Goal: Navigation & Orientation: Find specific page/section

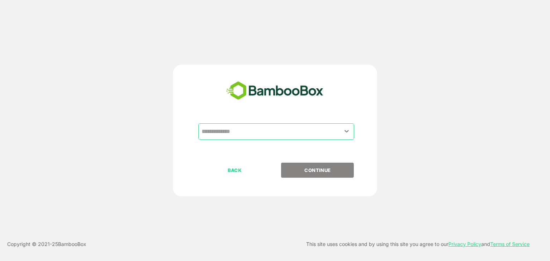
click at [254, 129] on input "text" at bounding box center [276, 132] width 153 height 14
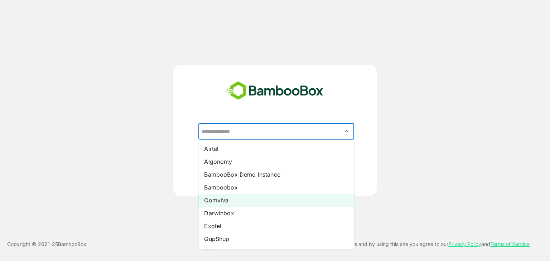
click at [234, 200] on li "Comviva" at bounding box center [276, 200] width 156 height 13
type input "*******"
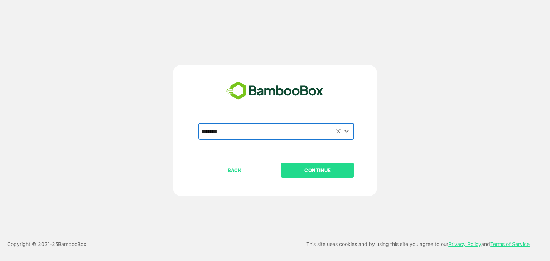
click at [324, 173] on p "CONTINUE" at bounding box center [318, 170] width 72 height 8
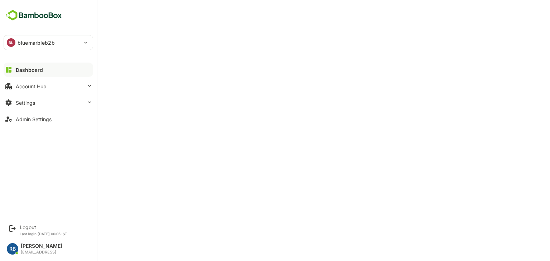
click at [53, 42] on p "bluemarbleb2b" at bounding box center [36, 43] width 37 height 8
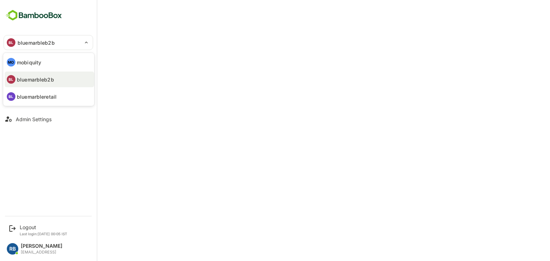
click at [41, 63] on li "MO mobiquity" at bounding box center [49, 62] width 89 height 16
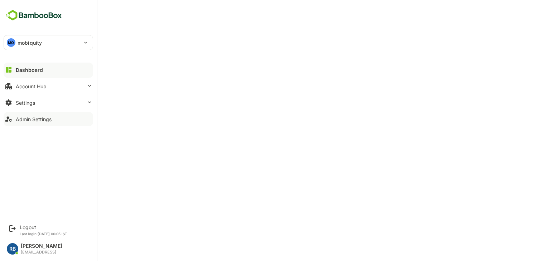
click at [44, 118] on div "Admin Settings" at bounding box center [34, 119] width 36 height 6
click at [40, 83] on div "Account Hub" at bounding box center [31, 86] width 31 height 6
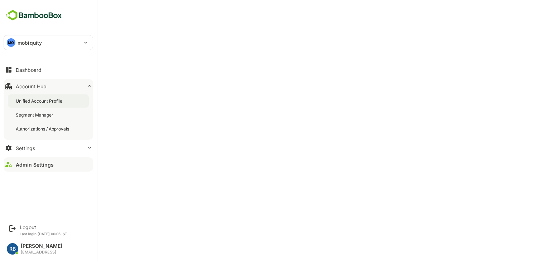
click at [48, 97] on div "Unified Account Profile" at bounding box center [48, 100] width 81 height 13
click at [50, 43] on div "MO mobiquity" at bounding box center [44, 42] width 80 height 14
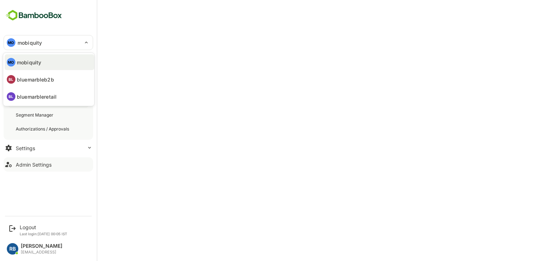
click at [49, 78] on p "bluemarbleb2b" at bounding box center [35, 80] width 37 height 8
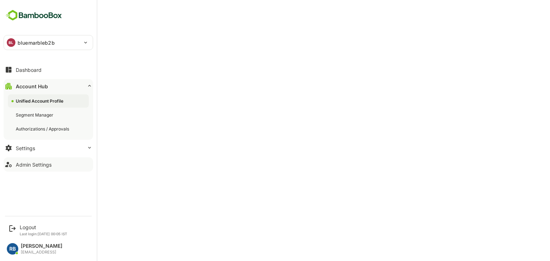
click at [16, 42] on div "BL bluemarbleb2b" at bounding box center [44, 42] width 80 height 14
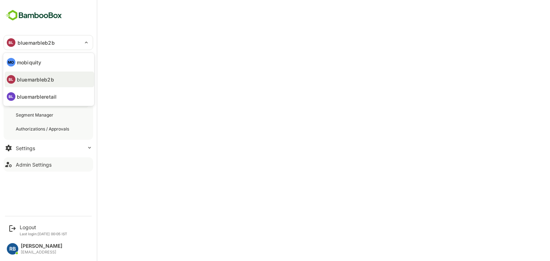
click at [275, 99] on div at bounding box center [275, 130] width 550 height 261
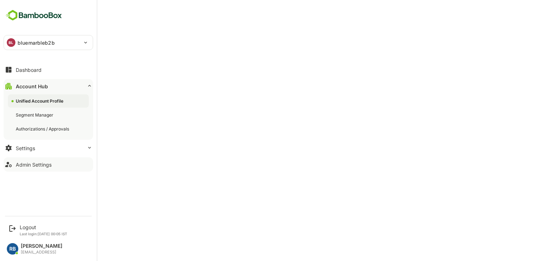
click at [19, 40] on p "bluemarbleb2b" at bounding box center [36, 43] width 37 height 8
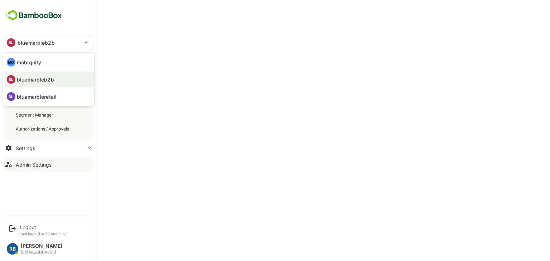
click at [29, 63] on p "mobiquity" at bounding box center [29, 63] width 24 height 8
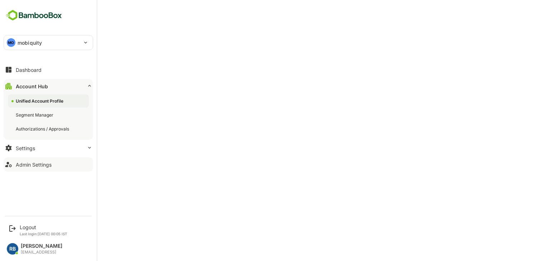
click at [49, 38] on div "MO mobiquity" at bounding box center [44, 42] width 80 height 14
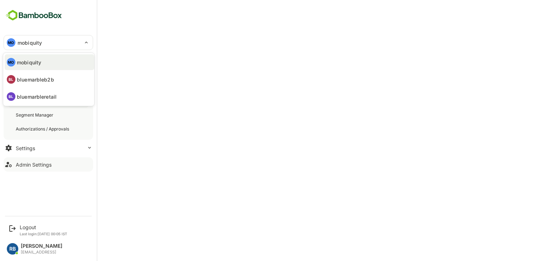
click at [36, 94] on p "bluemarbleretail" at bounding box center [37, 97] width 40 height 8
type input "**********"
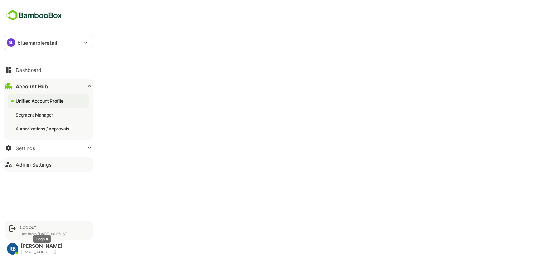
click at [30, 228] on div "Logout" at bounding box center [44, 227] width 48 height 6
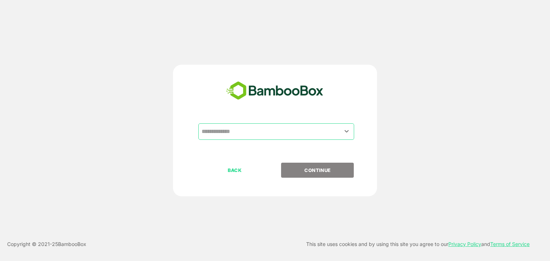
click at [255, 131] on input "text" at bounding box center [276, 132] width 153 height 14
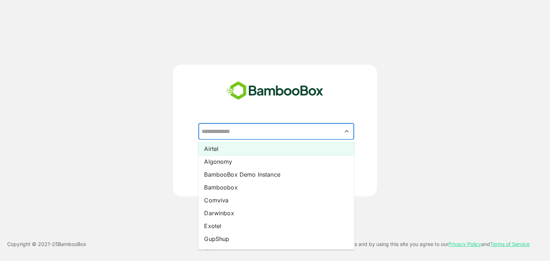
click at [240, 151] on li "Airtel" at bounding box center [276, 148] width 156 height 13
type input "******"
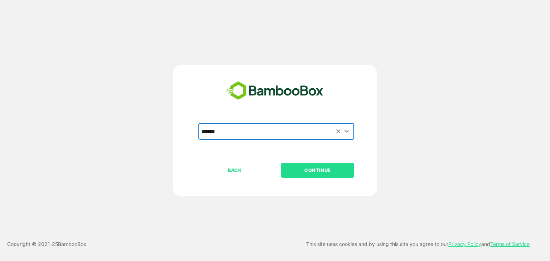
click at [320, 171] on p "CONTINUE" at bounding box center [318, 170] width 72 height 8
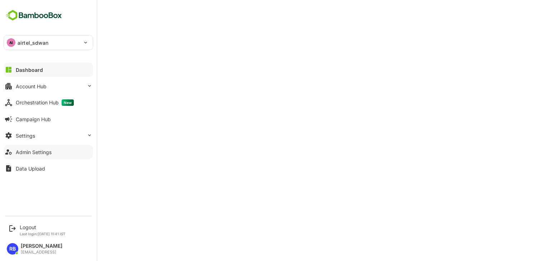
click at [39, 152] on div "Admin Settings" at bounding box center [34, 152] width 36 height 6
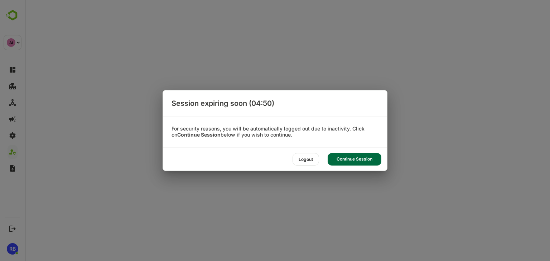
click at [358, 161] on div "Continue Session" at bounding box center [354, 159] width 54 height 13
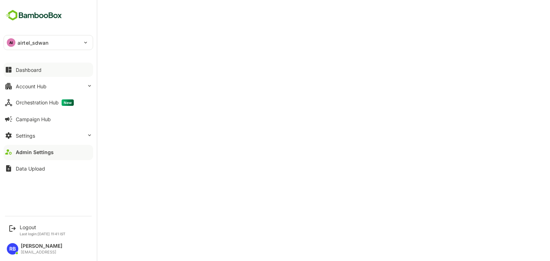
click at [30, 67] on div "Dashboard" at bounding box center [29, 70] width 26 height 6
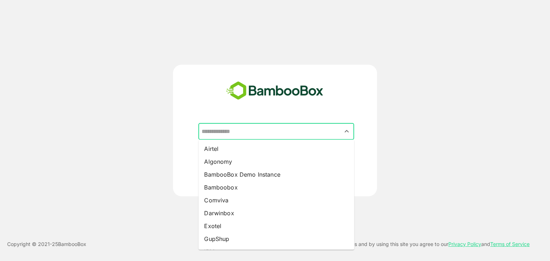
click at [278, 130] on input "text" at bounding box center [276, 132] width 153 height 14
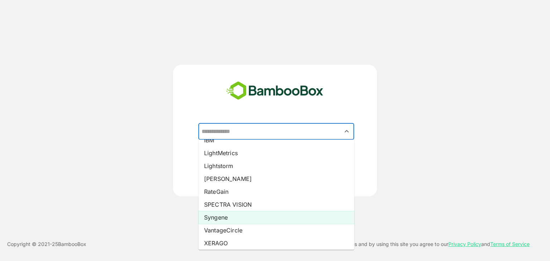
scroll to position [112, 0]
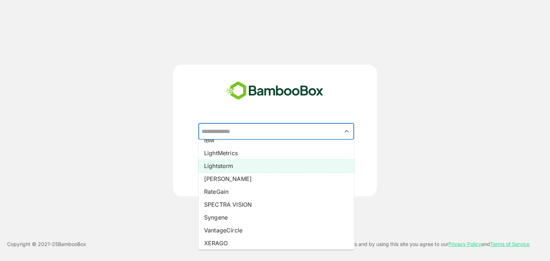
click at [243, 165] on li "Lightstorm" at bounding box center [276, 166] width 156 height 13
type input "**********"
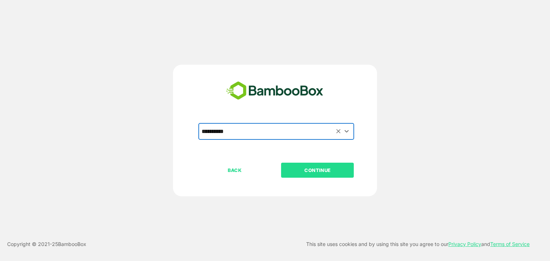
click at [321, 166] on p "CONTINUE" at bounding box center [318, 170] width 72 height 8
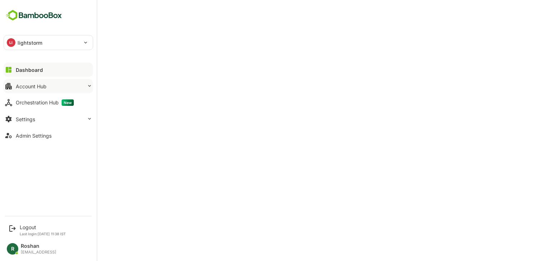
click at [31, 91] on button "Account Hub" at bounding box center [48, 86] width 89 height 14
click at [24, 225] on div "Logout" at bounding box center [43, 227] width 46 height 6
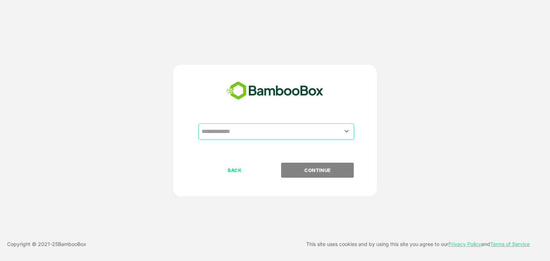
click at [255, 136] on input "text" at bounding box center [276, 132] width 153 height 14
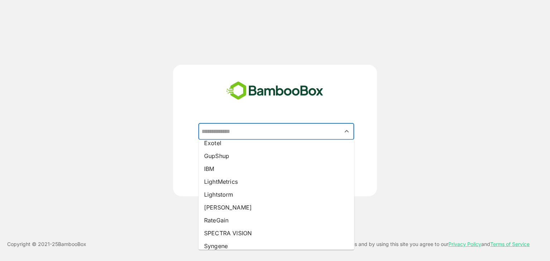
scroll to position [99, 0]
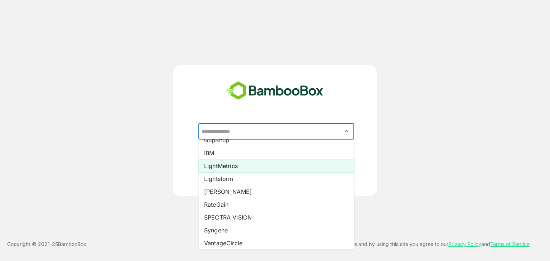
click at [238, 164] on li "LightMetrics" at bounding box center [276, 166] width 156 height 13
type input "**********"
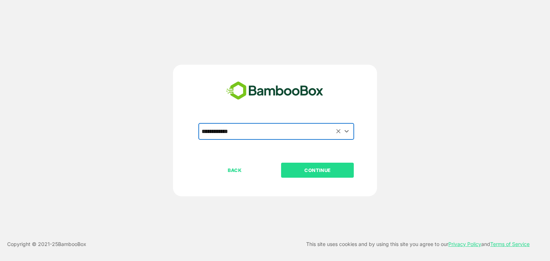
click at [332, 168] on p "CONTINUE" at bounding box center [318, 170] width 72 height 8
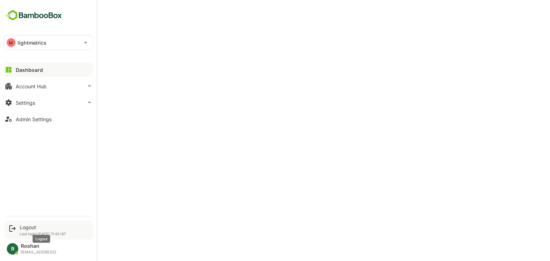
click at [28, 228] on div "Logout" at bounding box center [43, 227] width 47 height 6
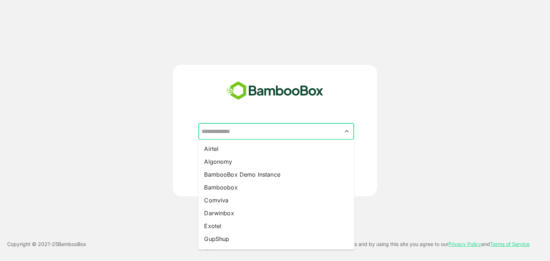
click at [303, 127] on input "text" at bounding box center [276, 132] width 153 height 14
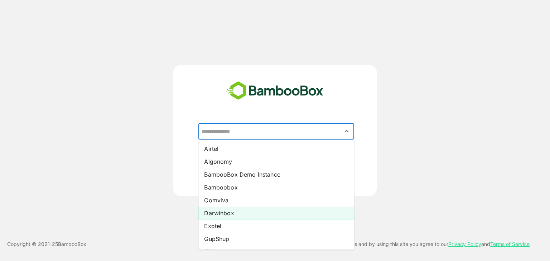
click at [243, 211] on li "Darwinbox" at bounding box center [276, 213] width 156 height 13
type input "*********"
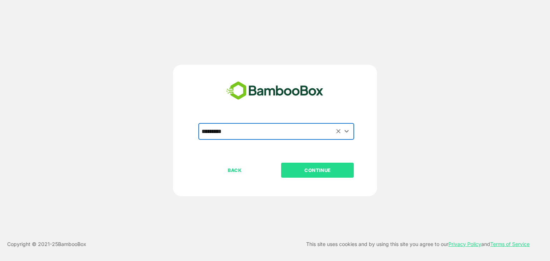
click at [333, 171] on p "CONTINUE" at bounding box center [318, 170] width 72 height 8
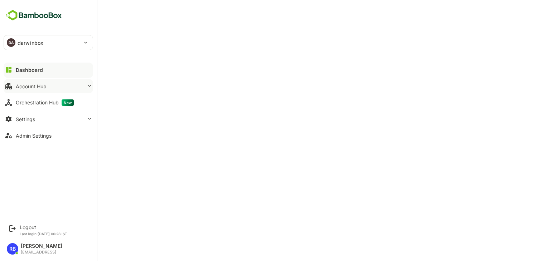
click at [38, 85] on div "Account Hub" at bounding box center [31, 86] width 31 height 6
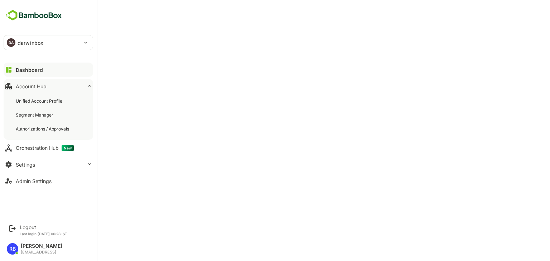
click at [46, 40] on div "DA darwinbox" at bounding box center [44, 42] width 80 height 14
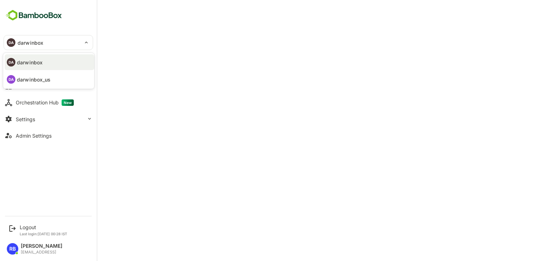
click at [44, 81] on p "darwinbox_us" at bounding box center [34, 80] width 34 height 8
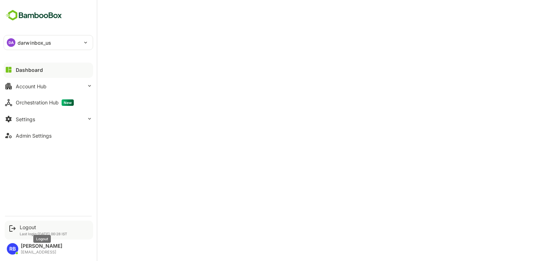
click at [31, 229] on div "Logout" at bounding box center [44, 227] width 48 height 6
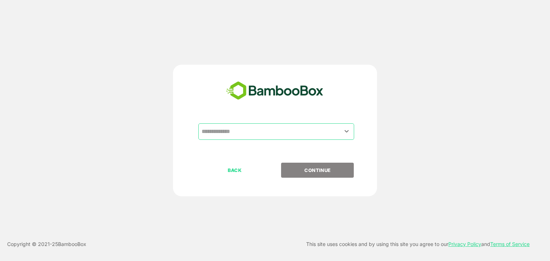
click at [257, 132] on input "text" at bounding box center [276, 132] width 153 height 14
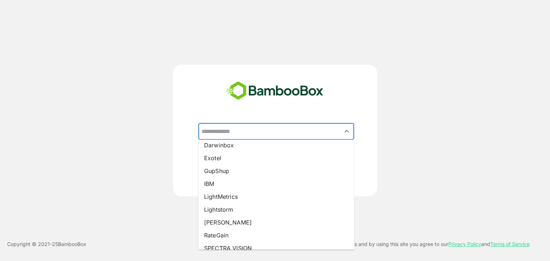
scroll to position [68, 0]
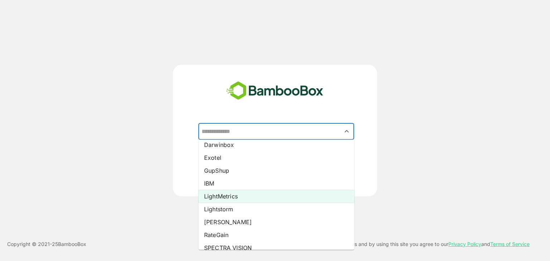
click at [243, 199] on li "LightMetrics" at bounding box center [276, 196] width 156 height 13
type input "**********"
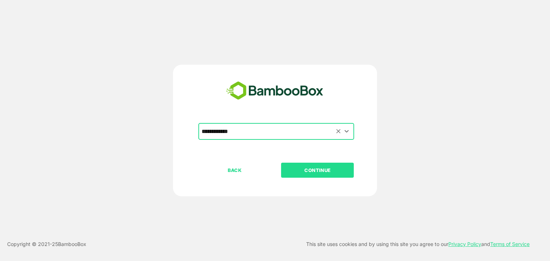
click at [263, 126] on input "**********" at bounding box center [276, 132] width 153 height 14
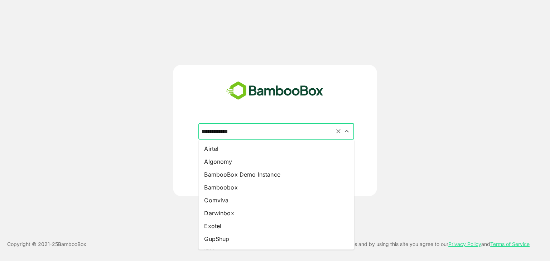
scroll to position [21, 0]
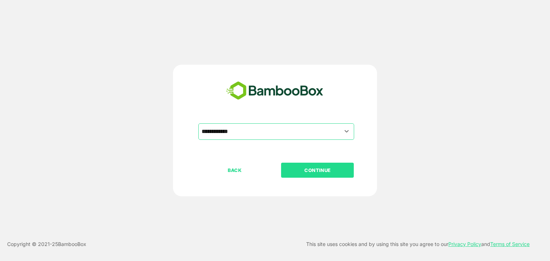
click at [376, 125] on div "**********" at bounding box center [275, 131] width 204 height 132
click at [328, 168] on p "CONTINUE" at bounding box center [318, 170] width 72 height 8
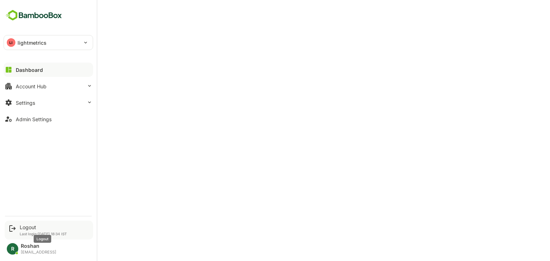
click at [26, 228] on div "Logout" at bounding box center [43, 227] width 47 height 6
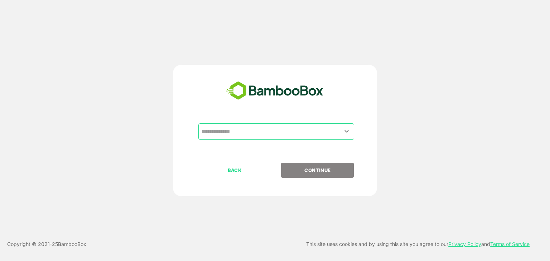
click at [263, 130] on input "text" at bounding box center [276, 132] width 153 height 14
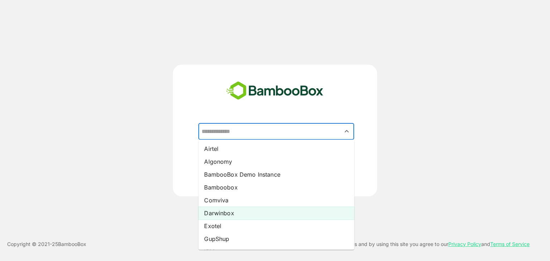
click at [229, 214] on li "Darwinbox" at bounding box center [276, 213] width 156 height 13
type input "*********"
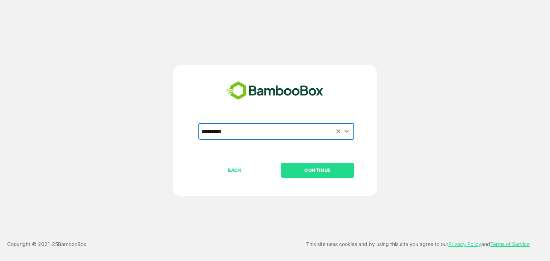
click at [320, 174] on p "CONTINUE" at bounding box center [318, 170] width 72 height 8
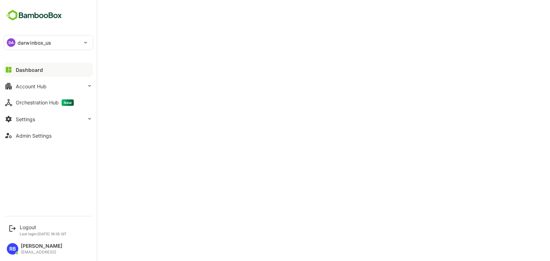
click at [33, 44] on p "darwinbox_us" at bounding box center [35, 43] width 34 height 8
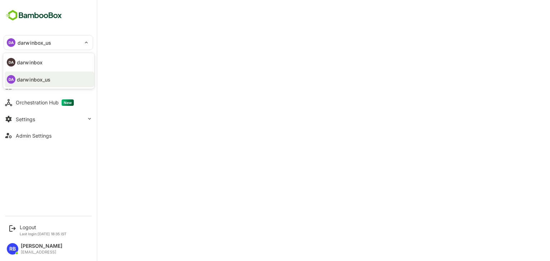
click at [32, 60] on p "darwinbox" at bounding box center [30, 63] width 26 height 8
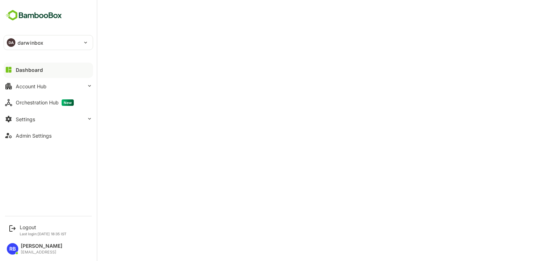
click at [54, 41] on div "DA darwinbox" at bounding box center [44, 42] width 80 height 14
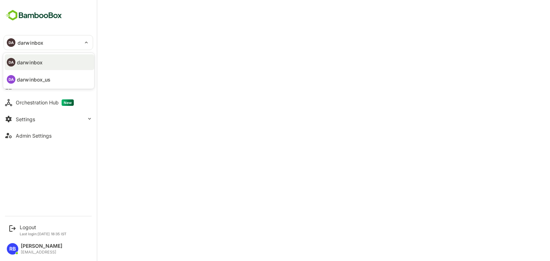
click at [44, 82] on p "darwinbox_us" at bounding box center [34, 80] width 34 height 8
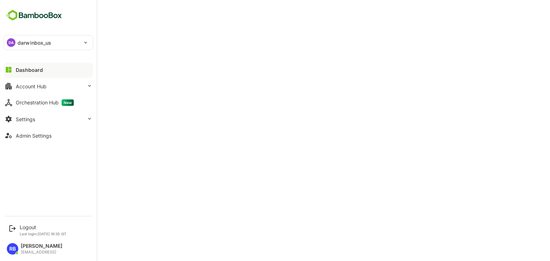
click at [13, 42] on div "DA" at bounding box center [11, 42] width 9 height 9
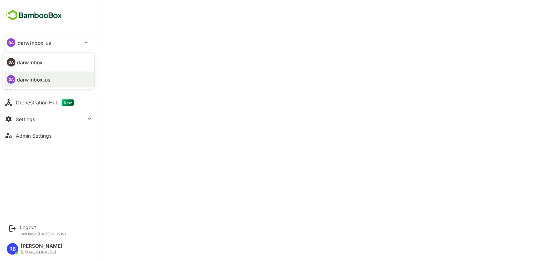
click at [39, 62] on p "darwinbox" at bounding box center [30, 63] width 26 height 8
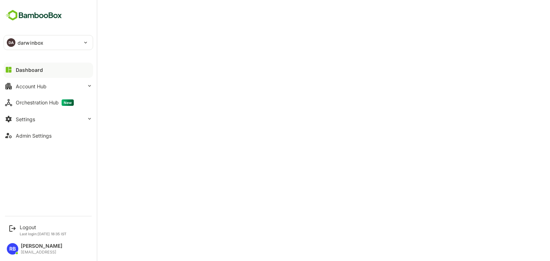
click at [19, 38] on div "DA darwinbox" at bounding box center [44, 42] width 80 height 14
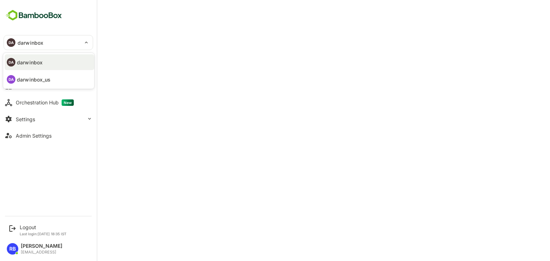
click at [33, 82] on p "darwinbox_us" at bounding box center [34, 80] width 34 height 8
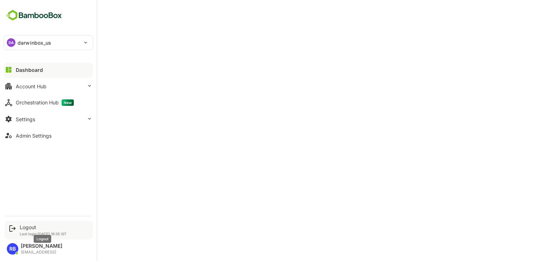
click at [30, 226] on div "Logout" at bounding box center [43, 227] width 47 height 6
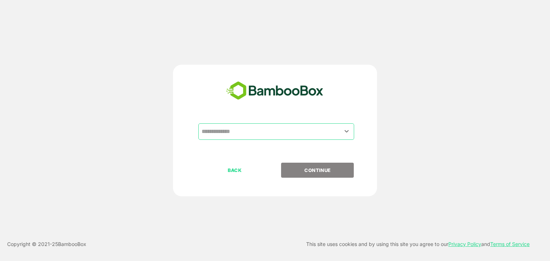
click at [253, 130] on input "text" at bounding box center [276, 132] width 153 height 14
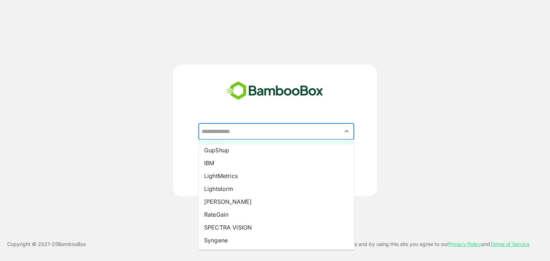
scroll to position [88, 0]
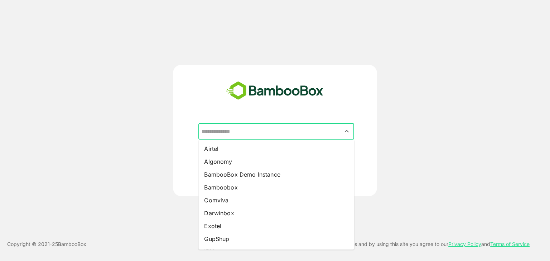
click at [248, 127] on input "text" at bounding box center [276, 132] width 153 height 14
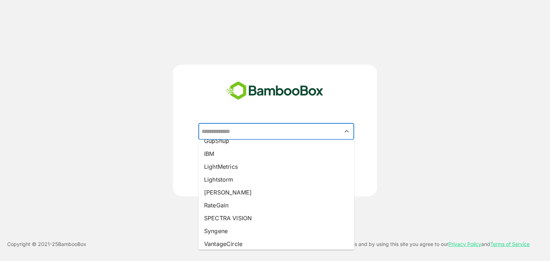
scroll to position [127, 0]
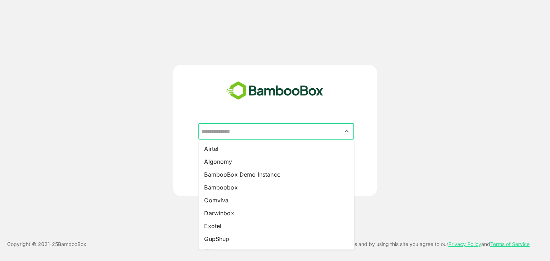
click at [262, 128] on input "text" at bounding box center [276, 132] width 153 height 14
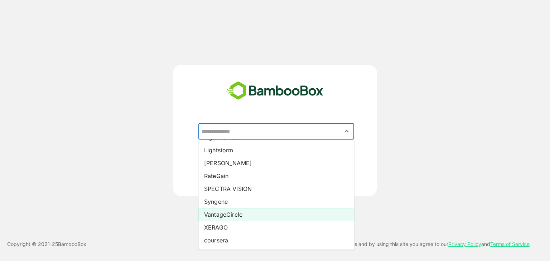
click at [236, 215] on li "VantageCircle" at bounding box center [276, 214] width 156 height 13
type input "**********"
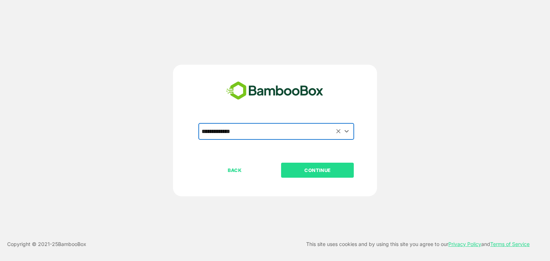
click at [323, 174] on button "CONTINUE" at bounding box center [317, 170] width 73 height 15
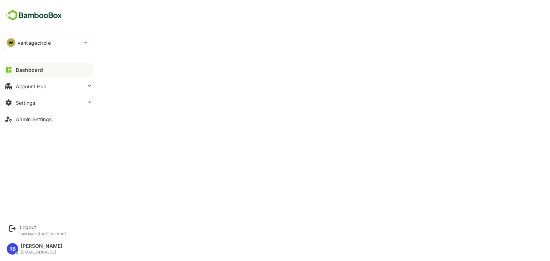
click at [15, 42] on div "VA vantagecircle" at bounding box center [44, 42] width 80 height 14
click at [24, 229] on div "Logout" at bounding box center [43, 227] width 47 height 6
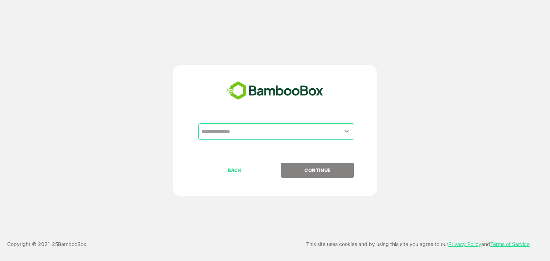
click at [240, 131] on input "text" at bounding box center [276, 132] width 153 height 14
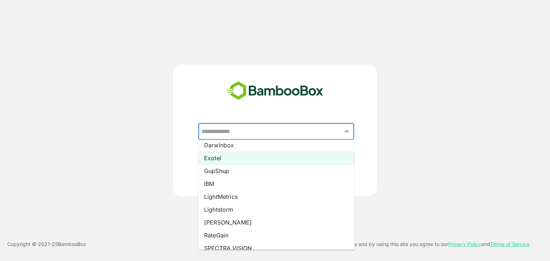
scroll to position [67, 0]
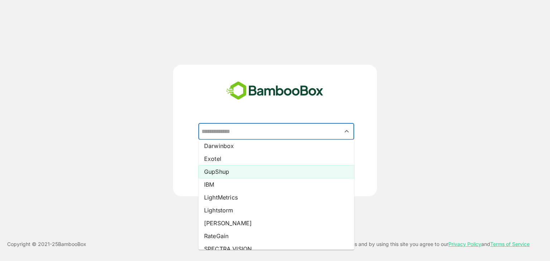
click at [238, 174] on li "GupShup" at bounding box center [276, 171] width 156 height 13
type input "*******"
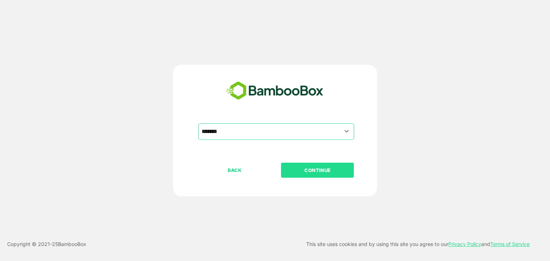
click at [325, 167] on p "CONTINUE" at bounding box center [318, 170] width 72 height 8
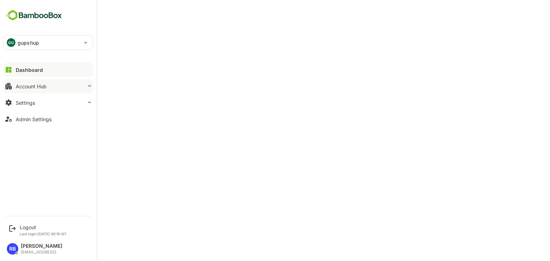
click at [44, 90] on button "Account Hub" at bounding box center [48, 86] width 89 height 14
click at [18, 39] on p "gupshup" at bounding box center [28, 43] width 21 height 8
click at [248, 24] on div at bounding box center [275, 130] width 550 height 261
click at [40, 43] on div "GU gupshup" at bounding box center [44, 42] width 80 height 14
click at [26, 229] on div at bounding box center [275, 130] width 550 height 261
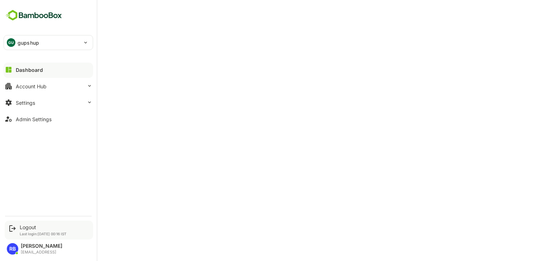
click at [16, 228] on icon at bounding box center [12, 228] width 9 height 9
click at [28, 229] on div "Logout" at bounding box center [43, 227] width 47 height 6
